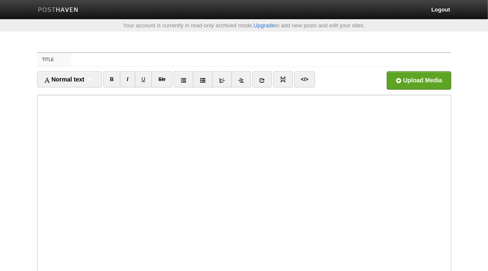
click at [186, 62] on input "Title" at bounding box center [260, 60] width 379 height 14
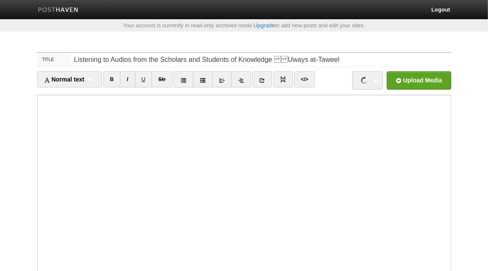
type input "Listening to Audios from the Scholars and Students of Knowledge Uways at-Tawe…"
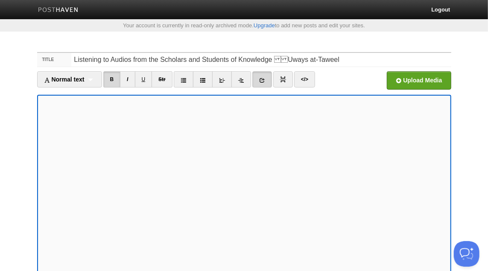
click at [267, 77] on link at bounding box center [262, 79] width 20 height 16
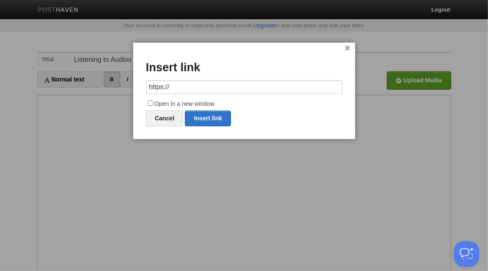
click at [207, 89] on input "https://" at bounding box center [244, 87] width 196 height 14
paste input "[DOMAIN_NAME][URL]"
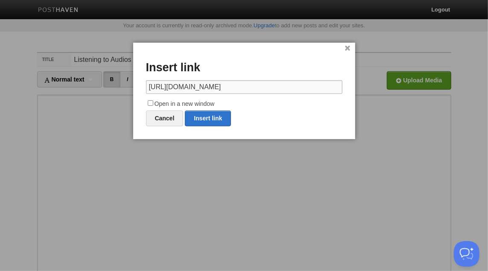
type input "[URL][DOMAIN_NAME]"
click at [205, 103] on label "Open in a new window" at bounding box center [244, 104] width 196 height 10
click at [153, 103] on input "Open in a new window" at bounding box center [151, 103] width 6 height 6
checkbox input "true"
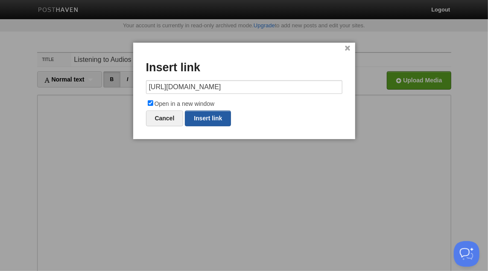
click at [219, 120] on link "Insert link" at bounding box center [208, 119] width 46 height 16
type input "https://"
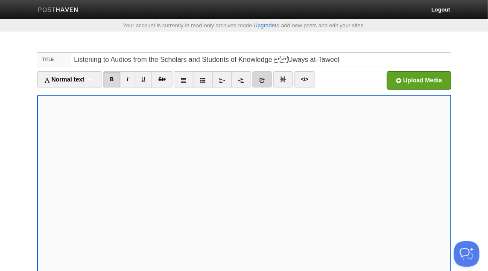
click at [270, 76] on link at bounding box center [262, 79] width 20 height 16
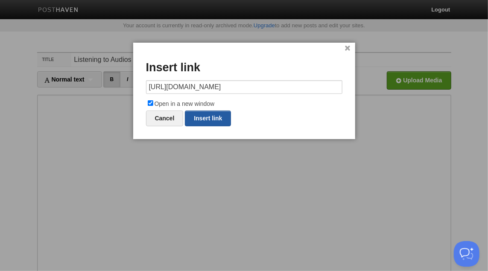
click at [219, 118] on link "Insert link" at bounding box center [208, 119] width 46 height 16
type input "https://"
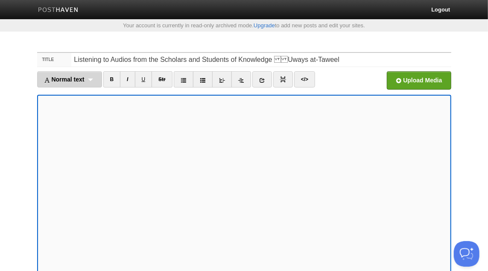
click at [90, 80] on div "Normal text Normal text Heading 1 Heading 2 Heading 3" at bounding box center [69, 79] width 65 height 16
click at [74, 94] on link "Normal text" at bounding box center [70, 98] width 64 height 13
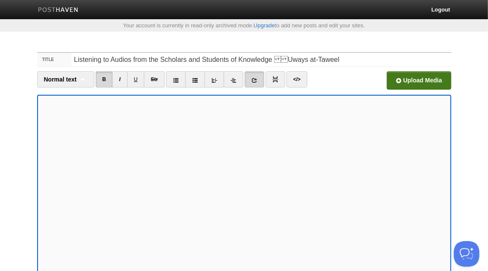
click at [430, 78] on input "file" at bounding box center [161, 83] width 646 height 44
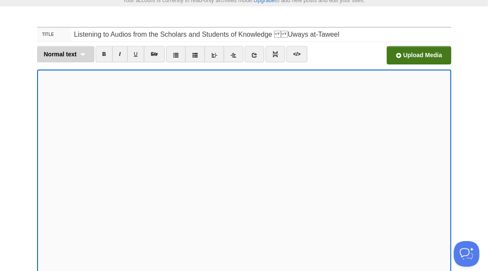
click at [75, 55] on span "Normal text" at bounding box center [60, 54] width 33 height 7
click at [67, 74] on link "Normal text" at bounding box center [66, 73] width 56 height 13
click at [401, 59] on input "file" at bounding box center [161, 58] width 646 height 44
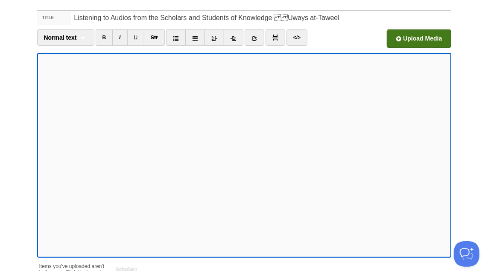
scroll to position [132, 0]
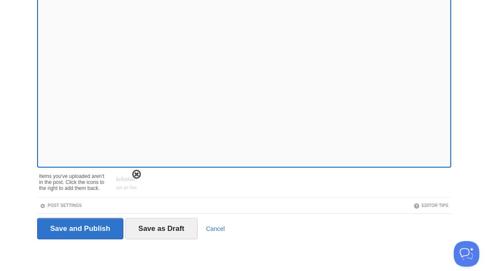
click at [137, 172] on span at bounding box center [137, 175] width 6 height 6
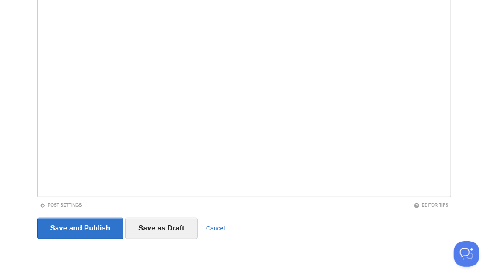
scroll to position [102, 0]
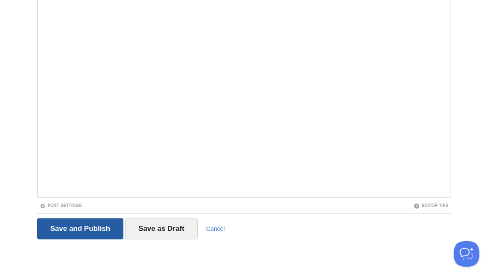
click at [108, 228] on input "Save and Publish" at bounding box center [80, 228] width 87 height 21
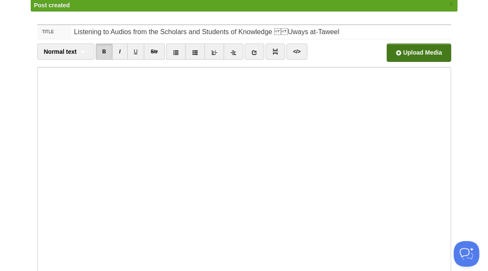
scroll to position [44, 0]
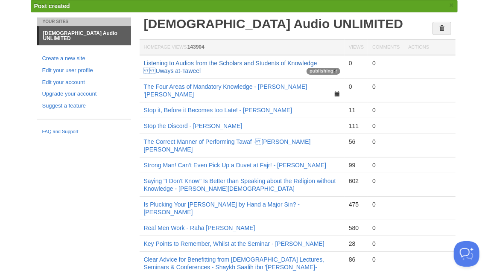
click at [235, 64] on link "Listening to Audios from the Scholars and Students of Knowledge Uways at-Tawe…" at bounding box center [230, 67] width 173 height 15
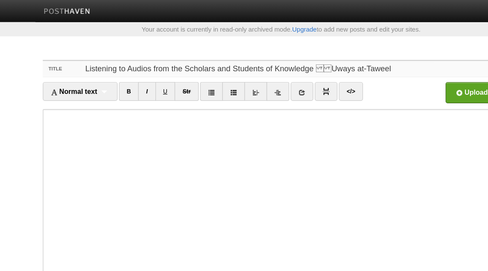
click at [272, 60] on input "Listening to Audios from the Scholars and Students of Knowledge Uways at-Tawe…" at bounding box center [260, 60] width 379 height 14
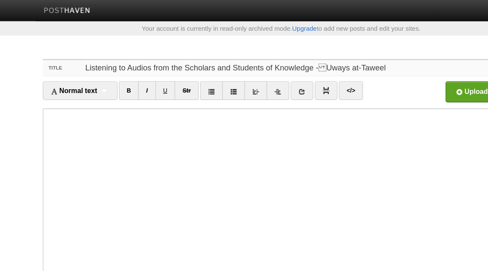
type input "Listening to Audios from the Scholars and Students of Knowledge -Uways at-Tawe…"
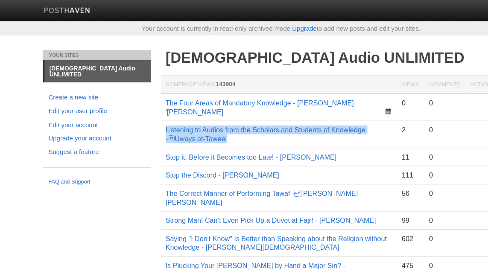
drag, startPoint x: 207, startPoint y: 132, endPoint x: 141, endPoint y: 105, distance: 71.6
click at [141, 106] on td "Listening to Audios from the Scholars and Students of Knowledge -Uways at-Tawe…" at bounding box center [242, 117] width 205 height 23
copy link "Listening to Audios from the Scholars and Students of Knowledge -Uways at-Tawe…"
click at [193, 110] on link "Listening to Audios from the Scholars and Students of Knowledge -Uways at-Tawe…" at bounding box center [230, 117] width 173 height 15
